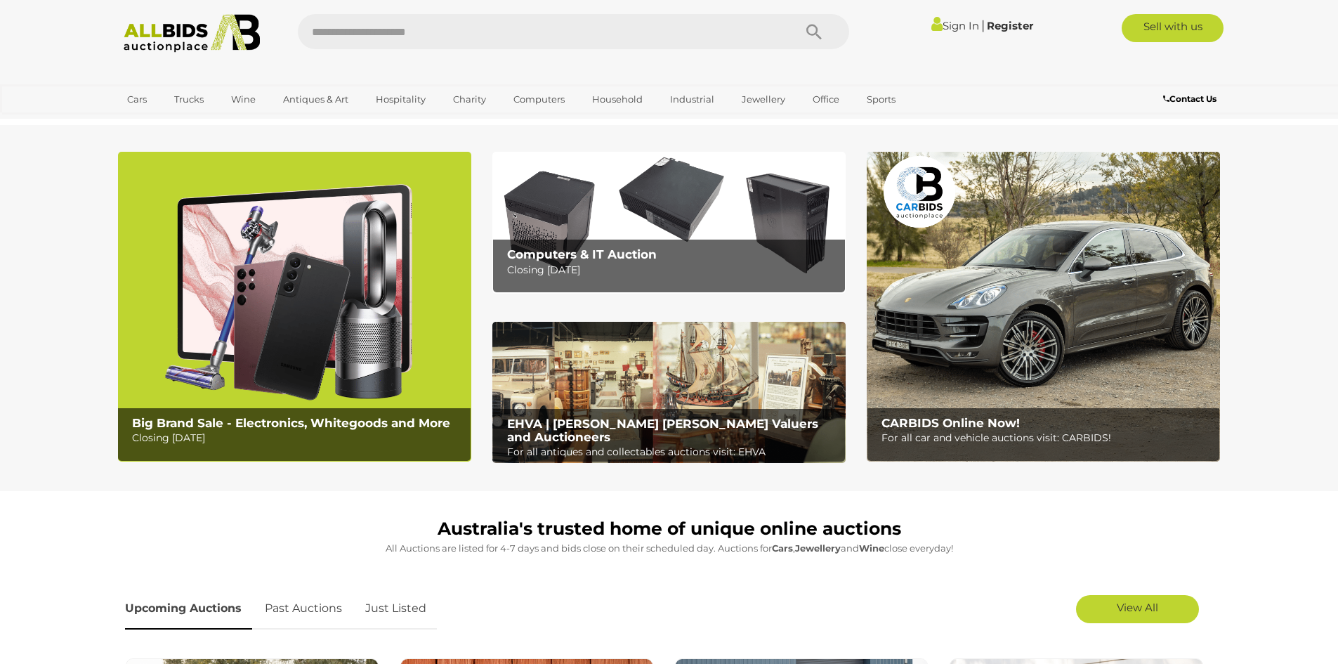
click at [952, 27] on link "Sign In" at bounding box center [956, 25] width 48 height 13
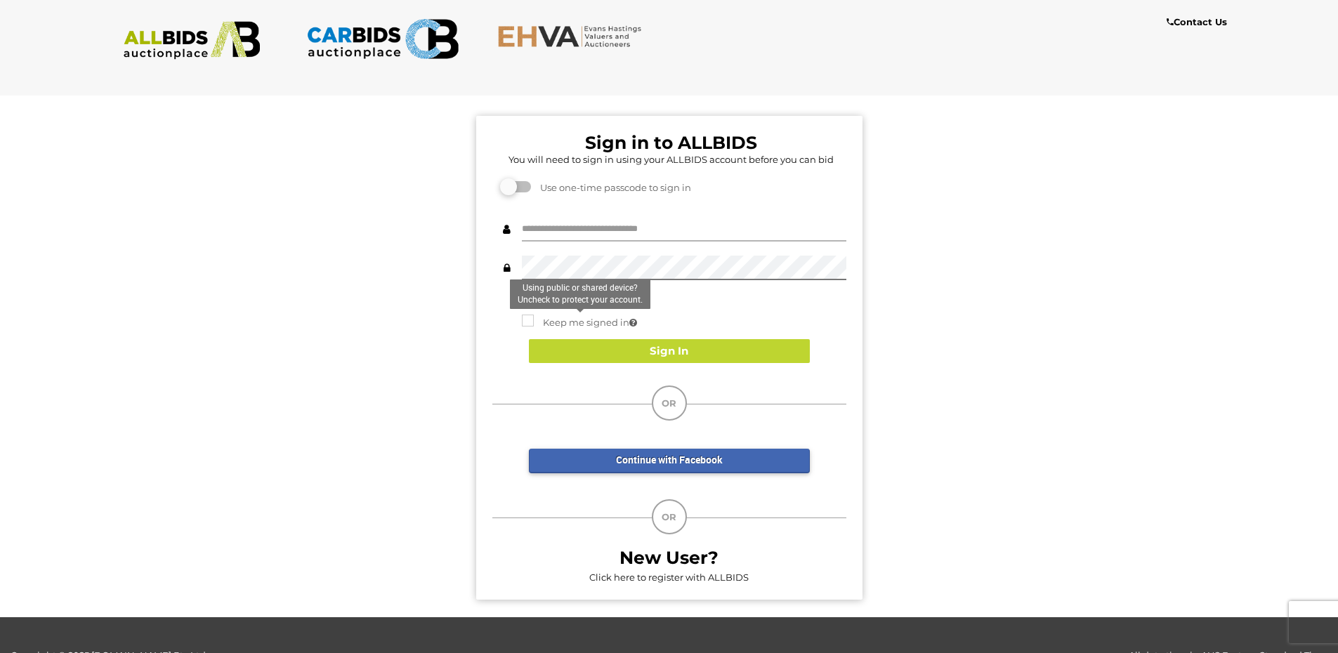
click at [572, 229] on input "text" at bounding box center [684, 229] width 325 height 25
type input "**********"
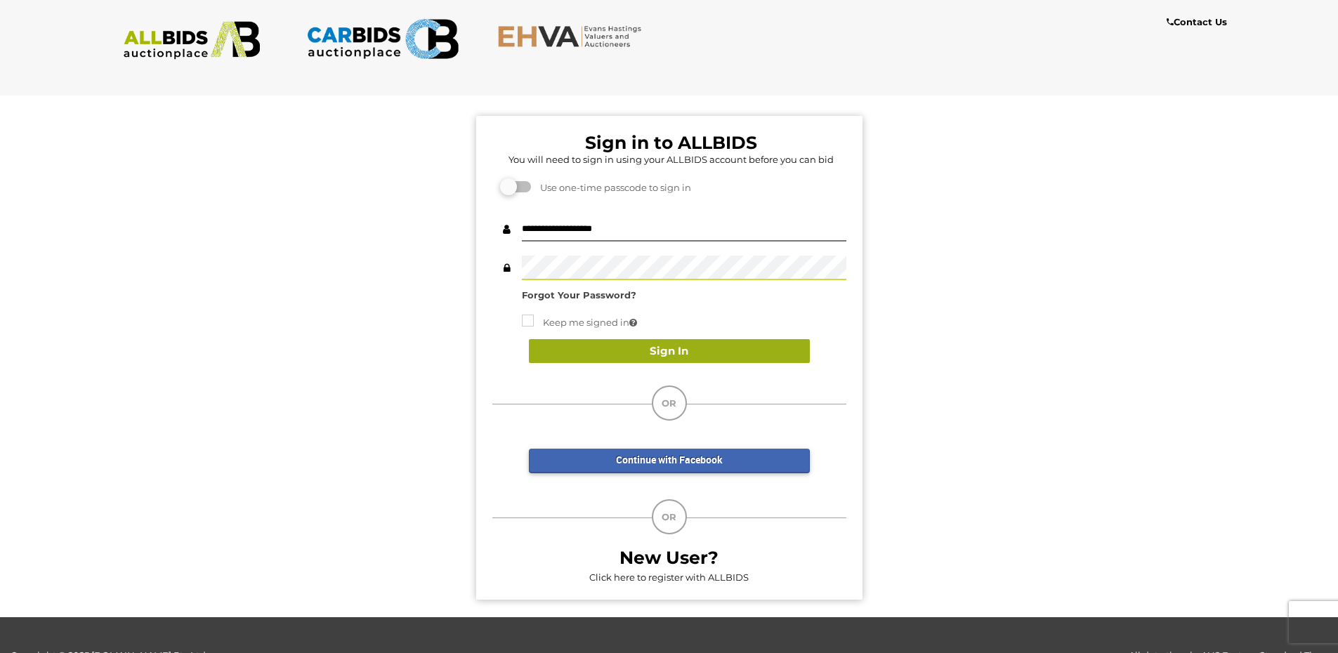
click at [627, 348] on button "Sign In" at bounding box center [669, 351] width 281 height 25
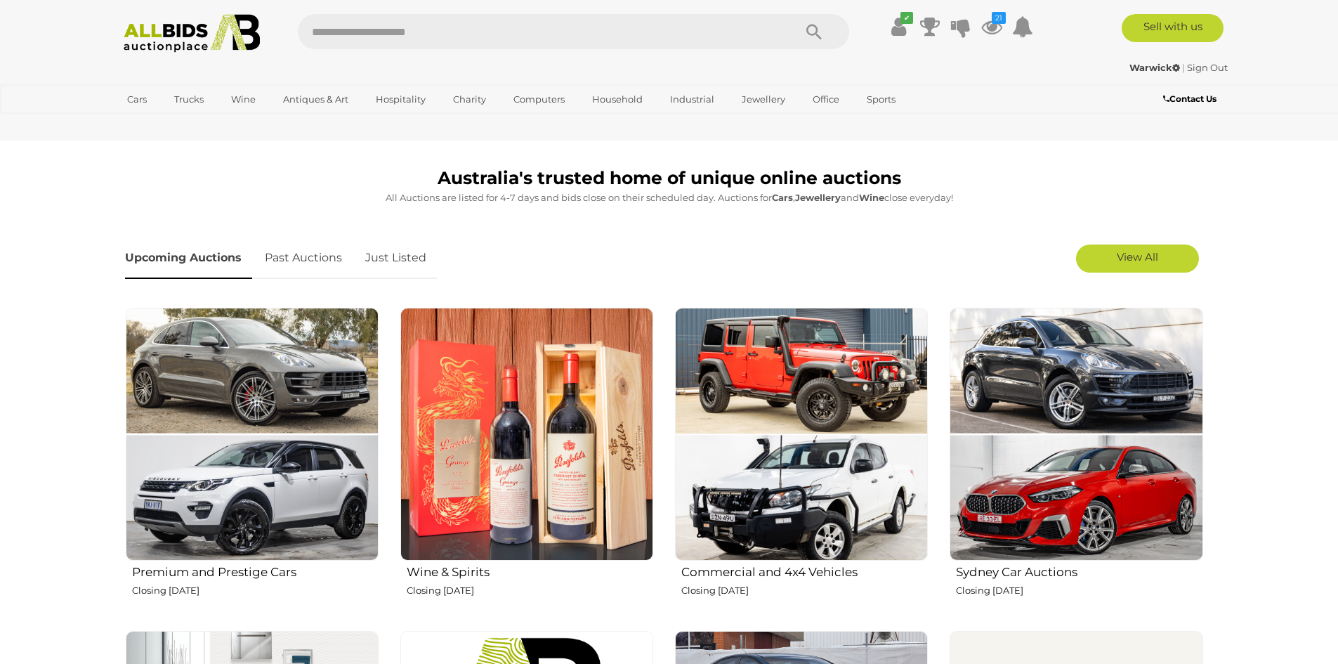
scroll to position [351, 0]
click at [1149, 259] on span "View All" at bounding box center [1137, 255] width 41 height 13
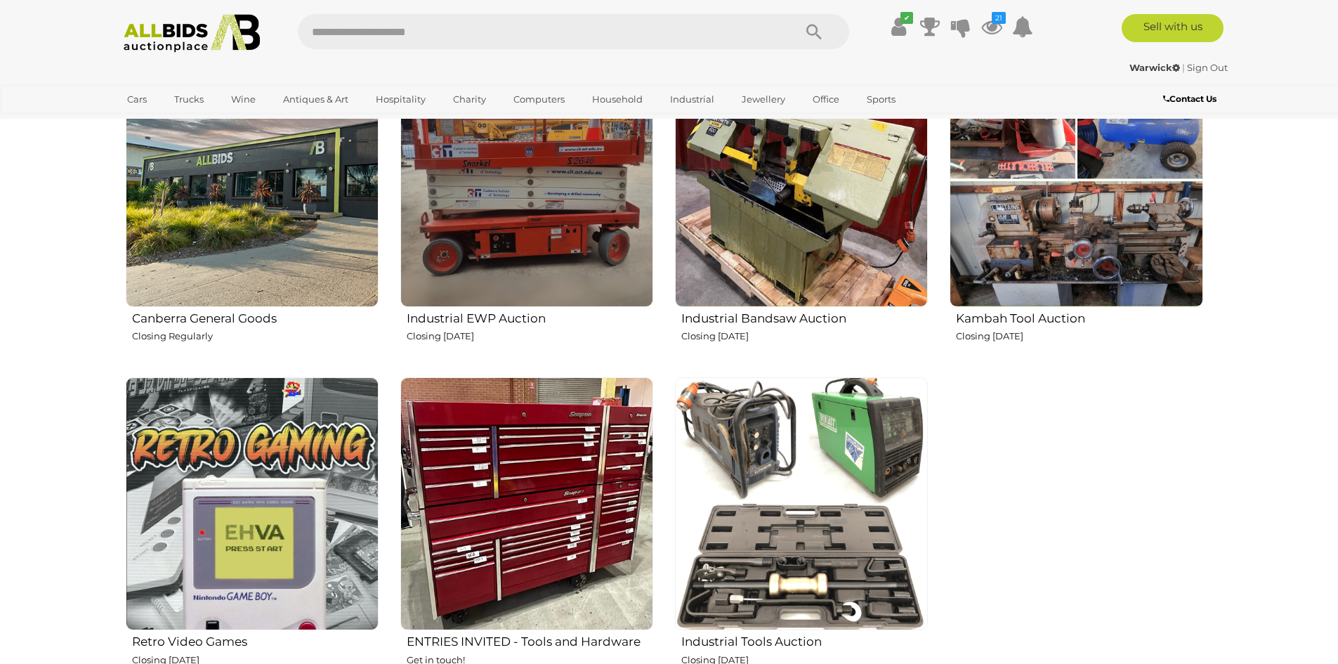
scroll to position [2178, 0]
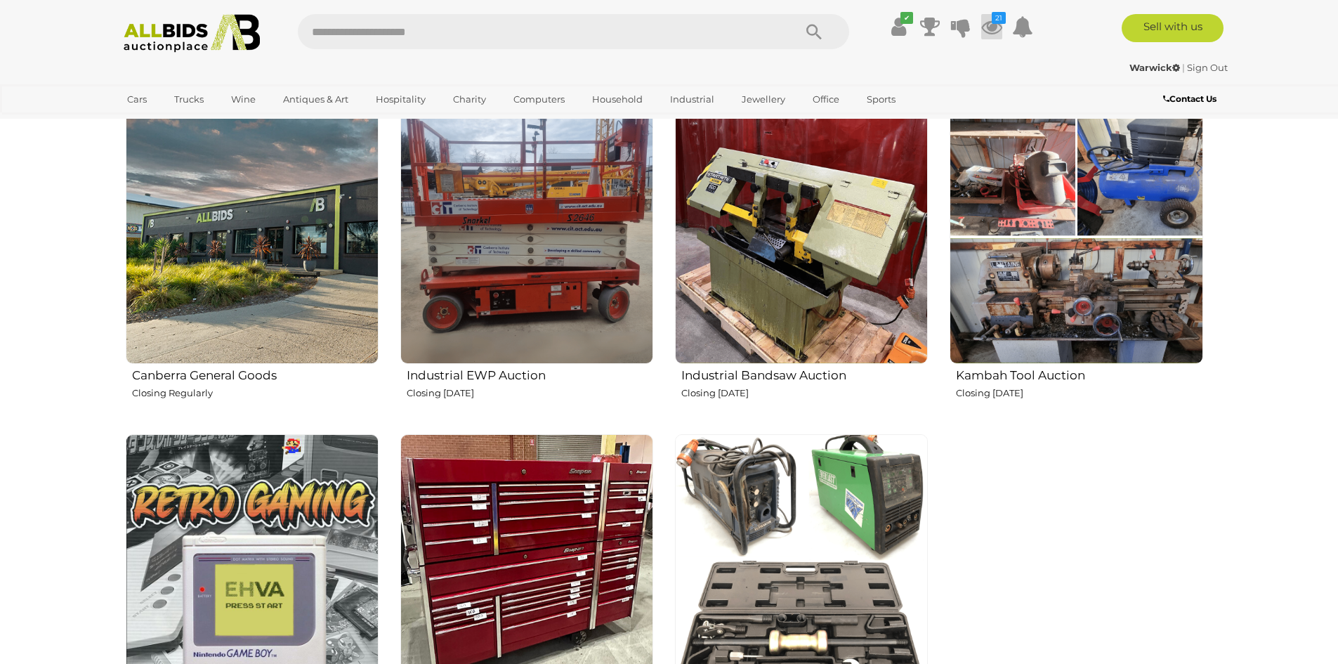
click at [992, 28] on icon at bounding box center [992, 26] width 21 height 25
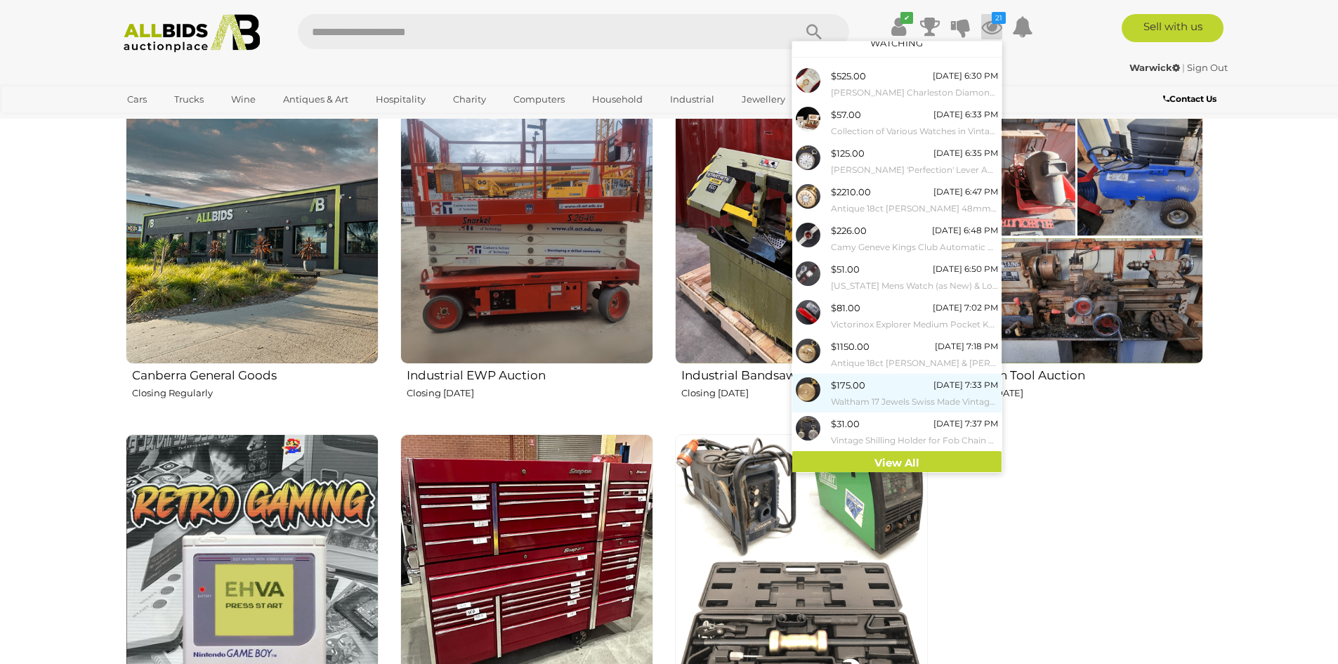
scroll to position [17, 0]
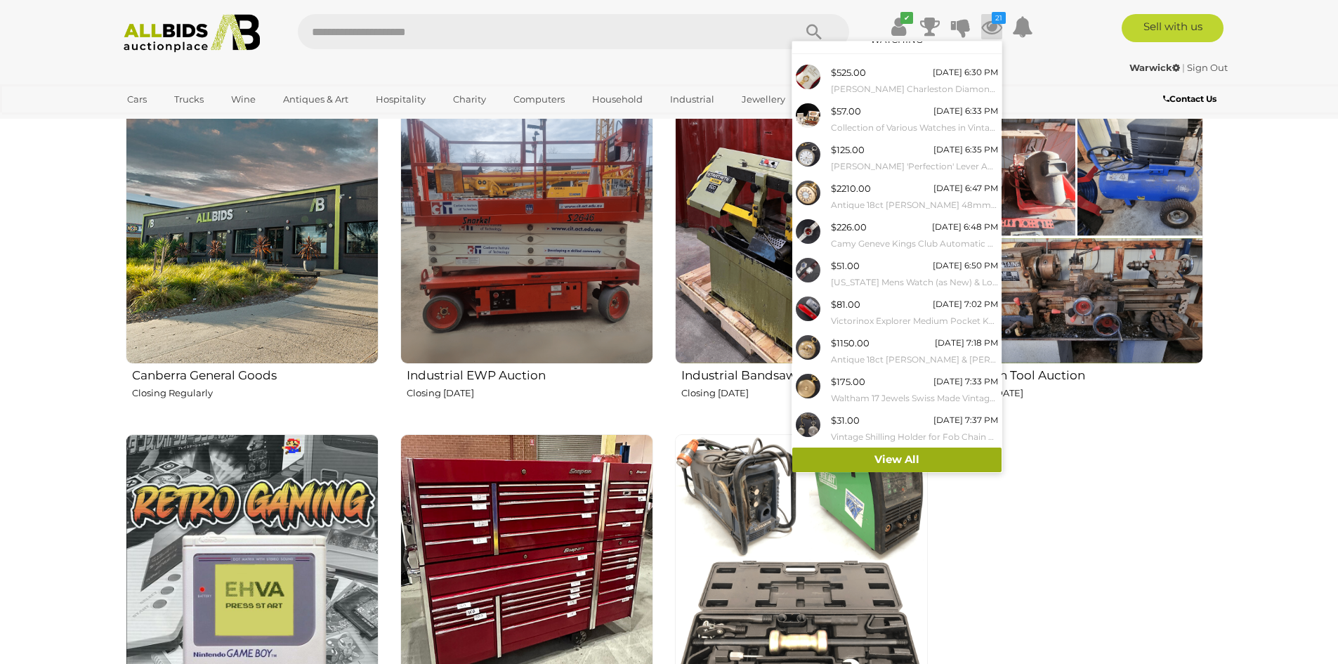
click at [906, 459] on link "View All" at bounding box center [897, 460] width 209 height 25
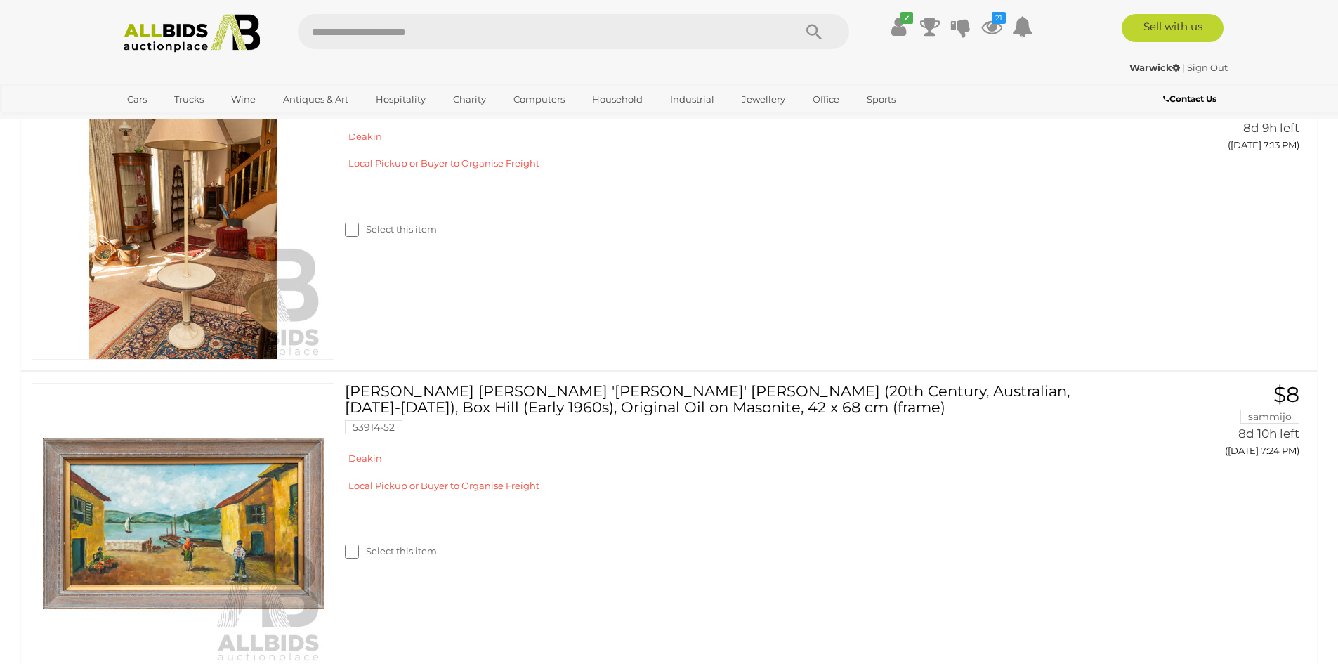
scroll to position [4707, 0]
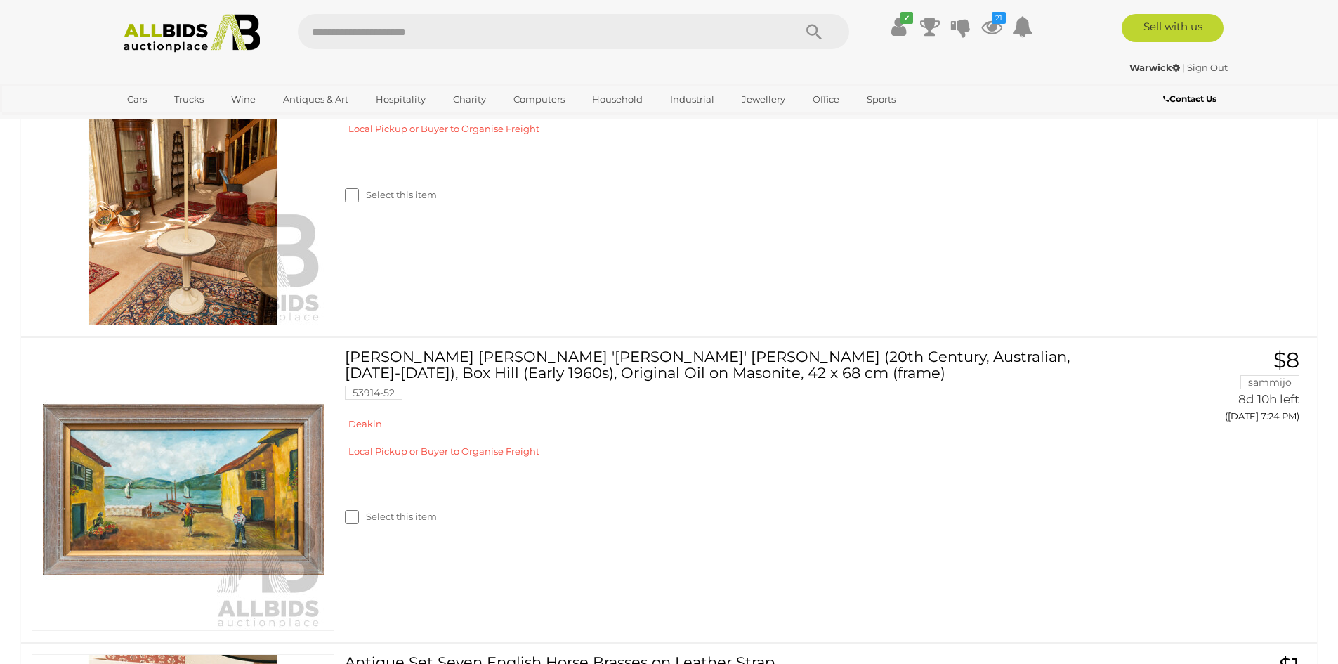
click at [186, 32] on img at bounding box center [192, 33] width 152 height 39
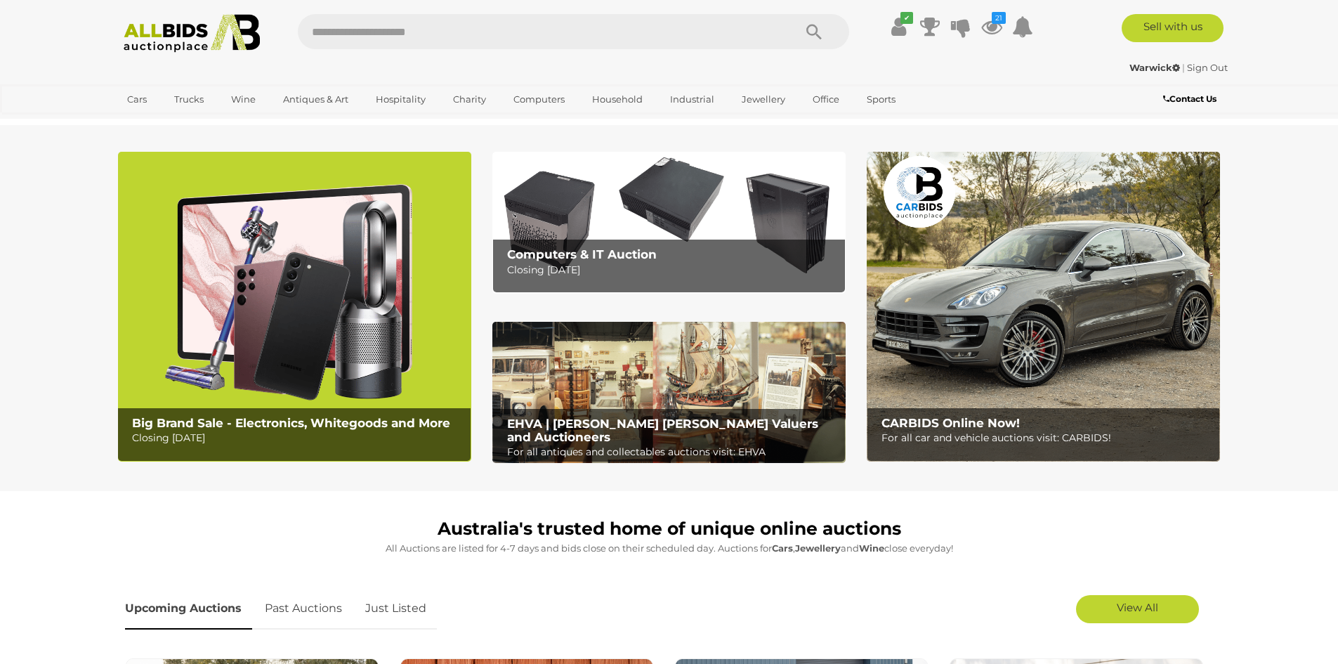
click at [1204, 67] on link "Sign Out" at bounding box center [1207, 67] width 41 height 11
